Goal: Information Seeking & Learning: Find specific fact

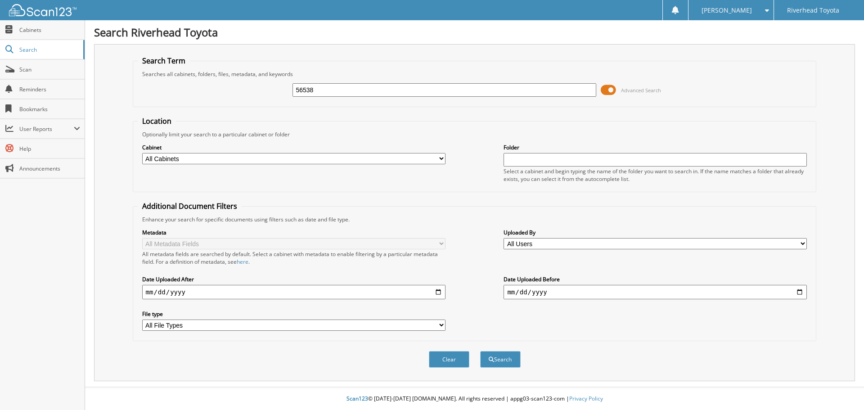
type input "56538"
click at [480, 351] on button "Search" at bounding box center [500, 359] width 40 height 17
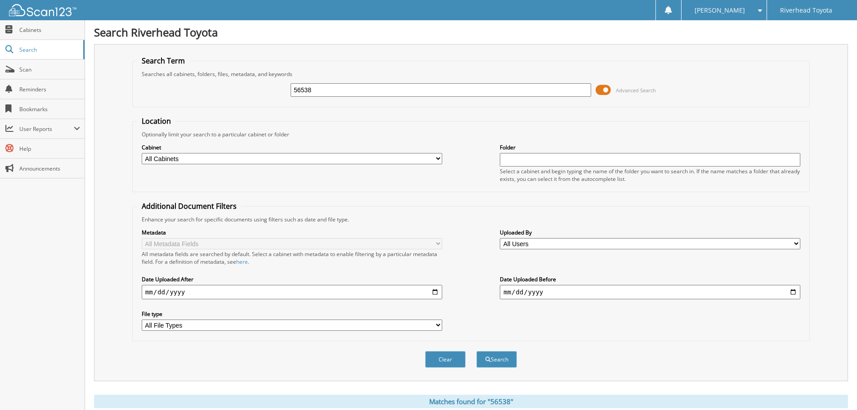
scroll to position [128, 0]
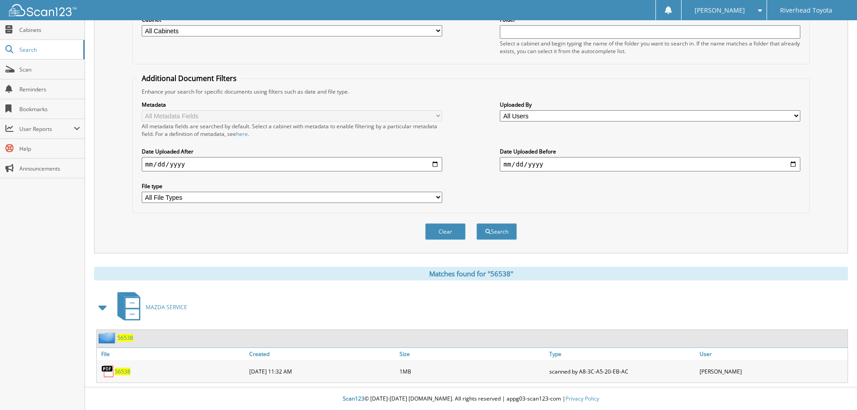
click at [121, 373] on span "56538" at bounding box center [123, 372] width 16 height 8
click at [124, 369] on span "56538" at bounding box center [123, 372] width 16 height 8
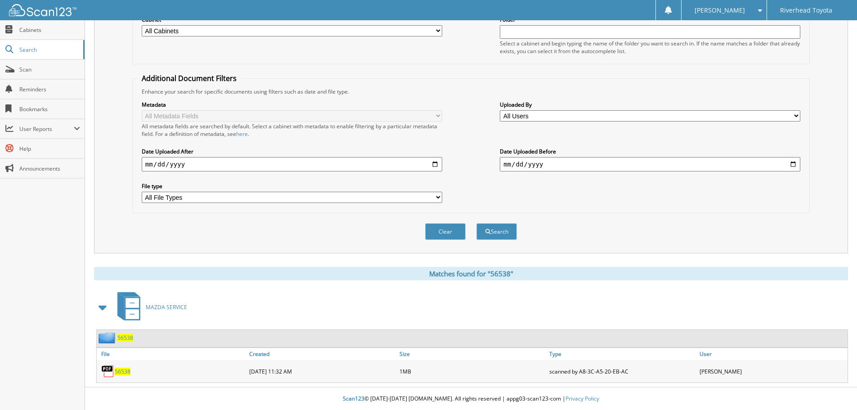
click at [124, 369] on span "56538" at bounding box center [123, 372] width 16 height 8
click at [108, 372] on img at bounding box center [107, 370] width 13 height 13
click at [127, 372] on span "56538" at bounding box center [123, 372] width 16 height 8
